Goal: Task Accomplishment & Management: Complete application form

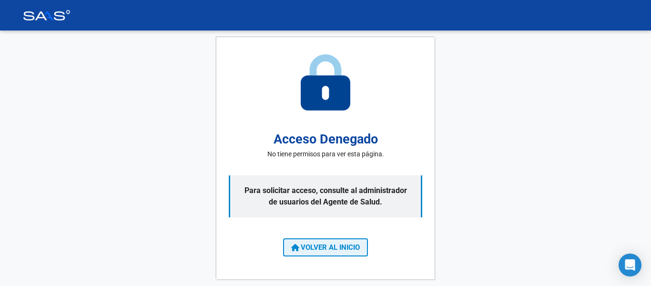
click at [294, 251] on icon at bounding box center [295, 248] width 8 height 8
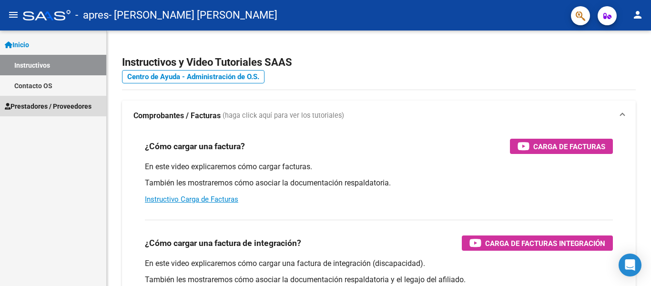
click at [69, 107] on span "Prestadores / Proveedores" at bounding box center [48, 106] width 87 height 10
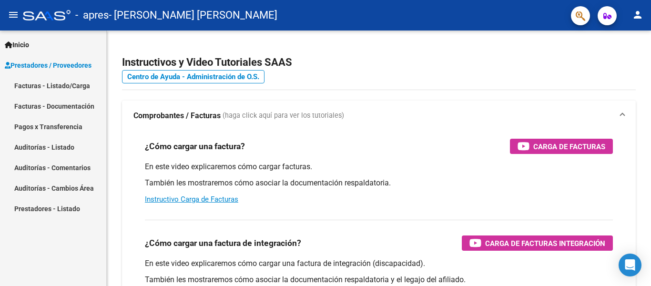
click at [71, 83] on link "Facturas - Listado/Carga" at bounding box center [53, 85] width 106 height 20
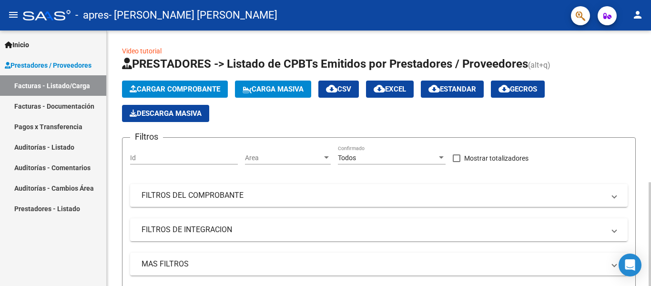
click at [650, 182] on div at bounding box center [649, 234] width 2 height 104
click at [206, 87] on span "Cargar Comprobante" at bounding box center [175, 89] width 91 height 9
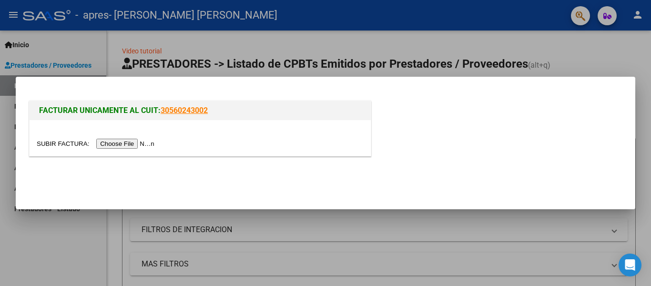
click at [130, 145] on input "file" at bounding box center [97, 144] width 121 height 10
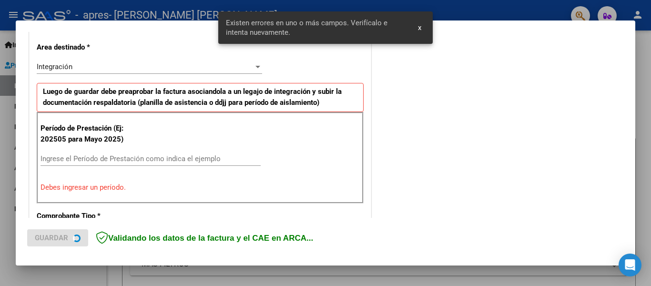
scroll to position [221, 0]
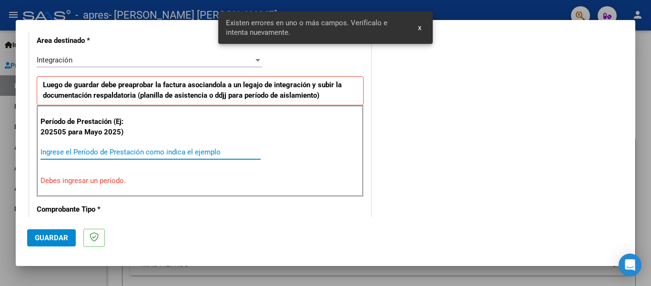
click at [178, 153] on input "Ingrese el Período de Prestación como indica el ejemplo" at bounding box center [150, 152] width 220 height 9
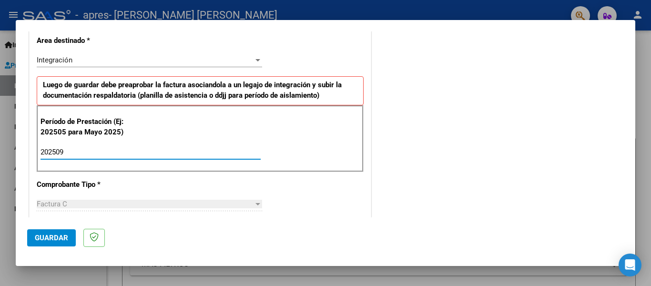
type input "202509"
click at [60, 235] on span "Guardar" at bounding box center [51, 237] width 33 height 9
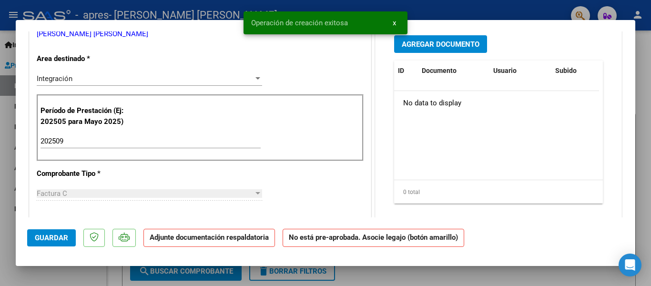
scroll to position [0, 0]
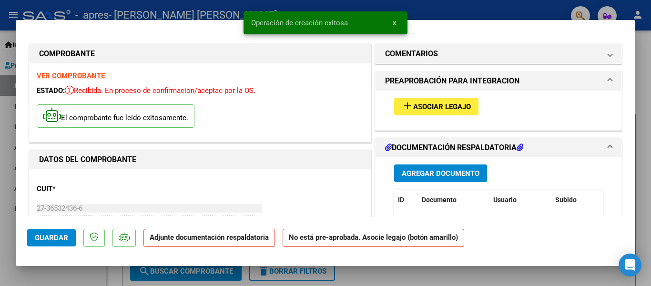
click at [429, 102] on span "Asociar Legajo" at bounding box center [442, 106] width 58 height 9
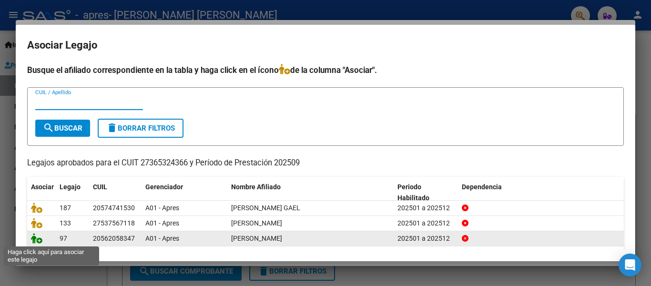
click at [38, 241] on icon at bounding box center [36, 238] width 11 height 10
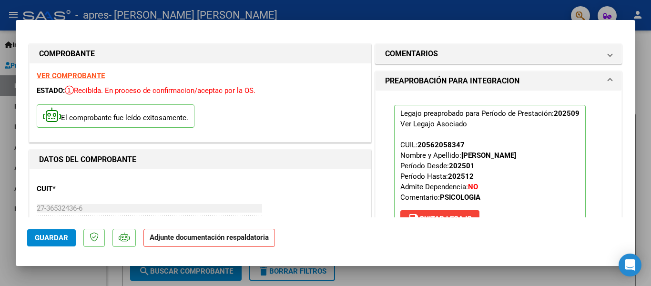
drag, startPoint x: 627, startPoint y: 71, endPoint x: 631, endPoint y: 92, distance: 22.2
click at [631, 92] on mat-dialog-content "COMPROBANTE VER COMPROBANTE ESTADO: Recibida. En proceso de confirmacion/acepta…" at bounding box center [325, 124] width 619 height 186
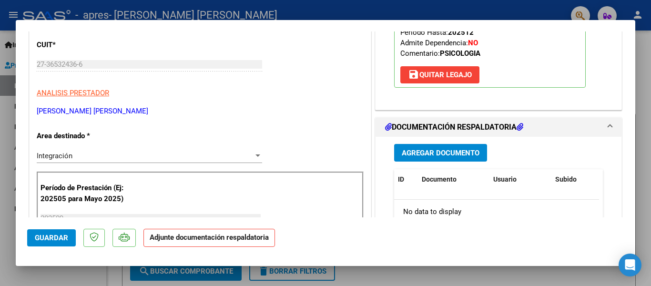
scroll to position [201, 0]
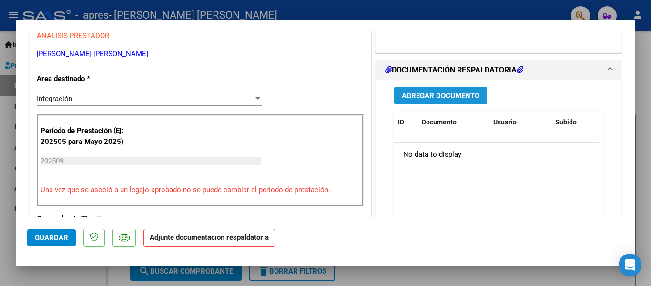
click at [436, 94] on span "Agregar Documento" at bounding box center [441, 95] width 78 height 9
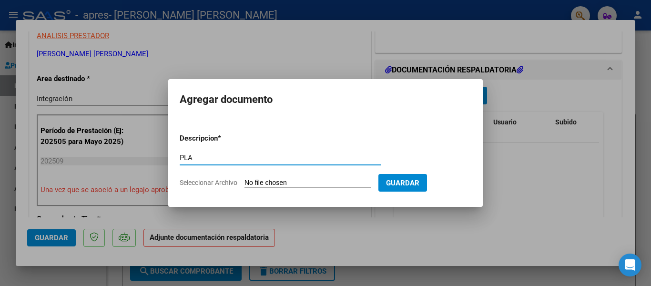
type input "PLANILLA DE ASISTENCIA"
click at [309, 184] on input "Seleccionar Archivo" at bounding box center [307, 183] width 126 height 9
type input "C:\fakepath\IMG_20251009_160308.pdf"
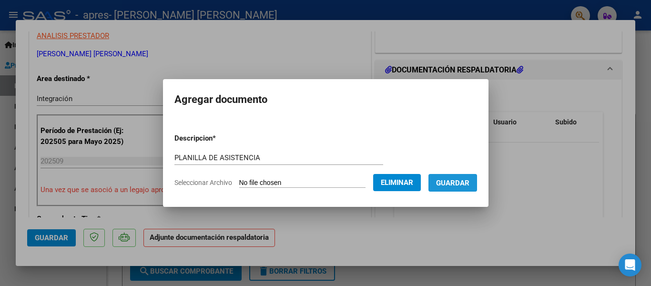
click at [440, 187] on span "Guardar" at bounding box center [452, 183] width 33 height 9
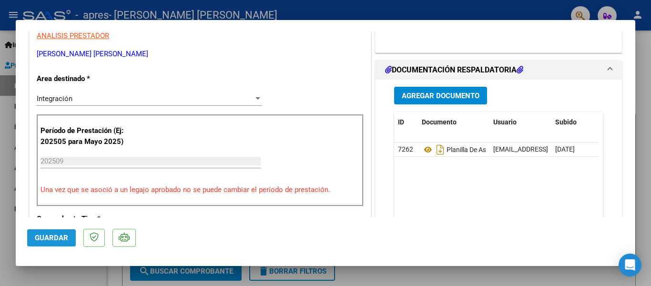
click at [37, 237] on span "Guardar" at bounding box center [51, 237] width 33 height 9
